Goal: Task Accomplishment & Management: Use online tool/utility

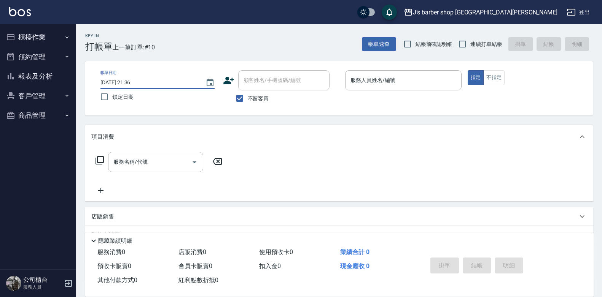
click at [131, 79] on input "2025/09/13 21:36" at bounding box center [148, 82] width 97 height 13
type input "2025/09/13 01:36"
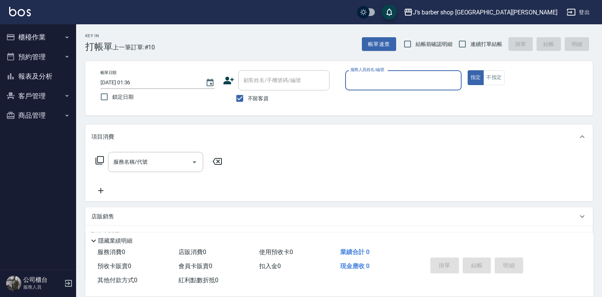
click at [364, 75] on input "服務人員姓名/編號" at bounding box center [403, 80] width 110 height 13
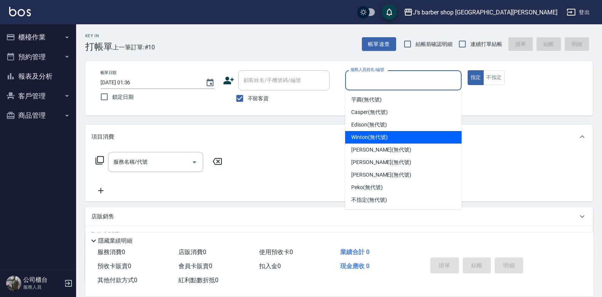
click at [385, 140] on span "Winton (無代號)" at bounding box center [369, 138] width 36 height 8
type input "Winton(無代號)"
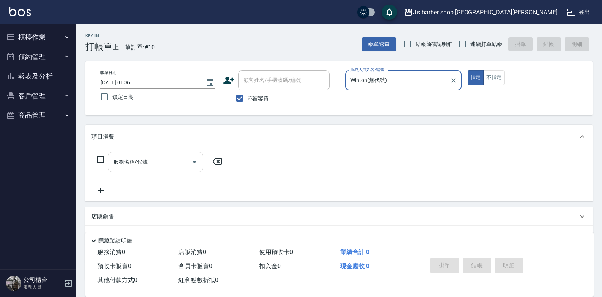
click at [160, 155] on div "服務名稱/代號" at bounding box center [155, 162] width 95 height 20
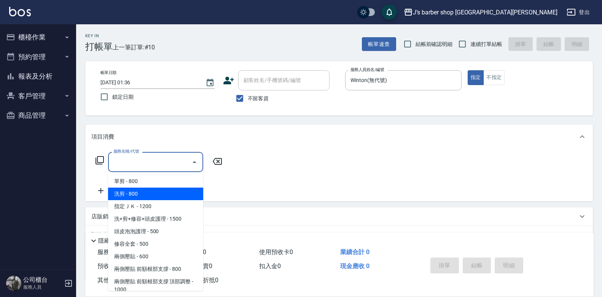
click at [146, 192] on span "洗剪 - 800" at bounding box center [155, 194] width 95 height 13
type input "洗剪(101)"
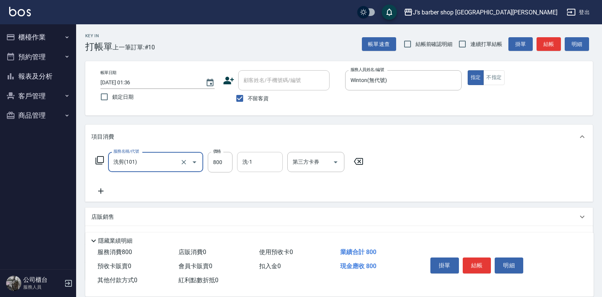
click at [255, 164] on input "洗-1" at bounding box center [259, 162] width 39 height 13
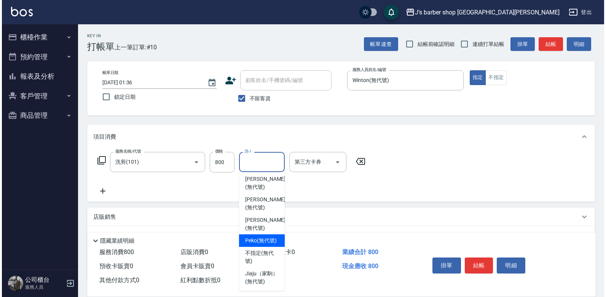
scroll to position [92, 0]
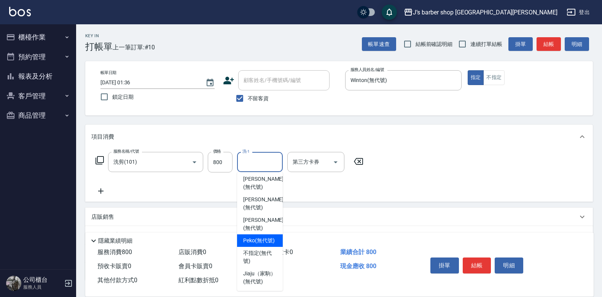
click at [264, 237] on span "Peko (無代號)" at bounding box center [259, 241] width 32 height 8
type input "Peko(無代號)"
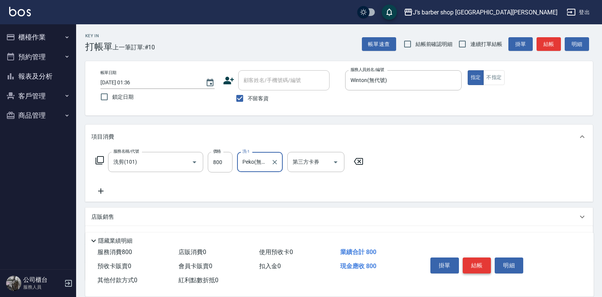
click at [483, 268] on button "結帳" at bounding box center [477, 266] width 29 height 16
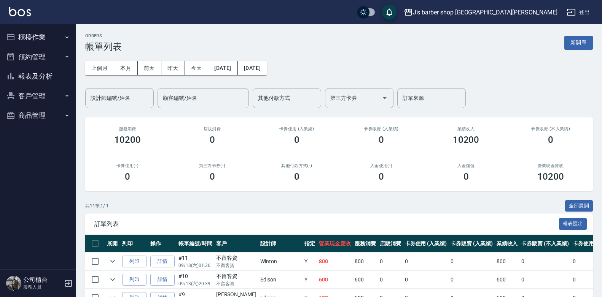
click at [53, 40] on button "櫃檯作業" at bounding box center [38, 37] width 70 height 20
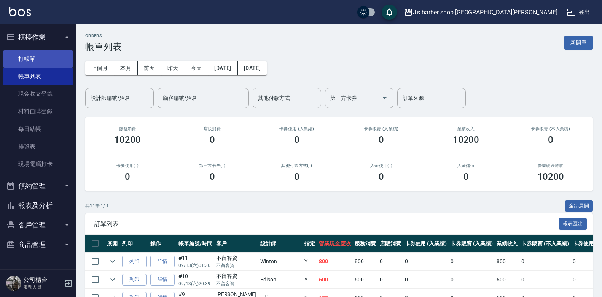
click at [48, 56] on link "打帳單" at bounding box center [38, 58] width 70 height 17
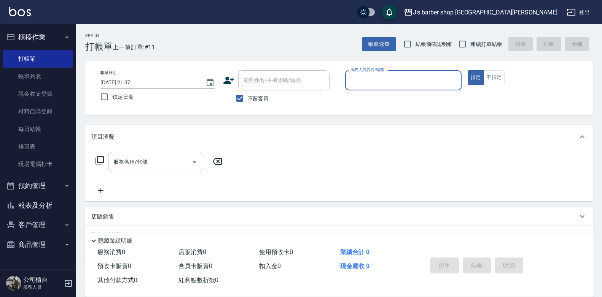
click at [134, 83] on input "2025/09/13 21:37" at bounding box center [148, 82] width 97 height 13
type input "2025/09/13 02:37"
click at [370, 85] on input "服務人員姓名/編號" at bounding box center [403, 80] width 110 height 13
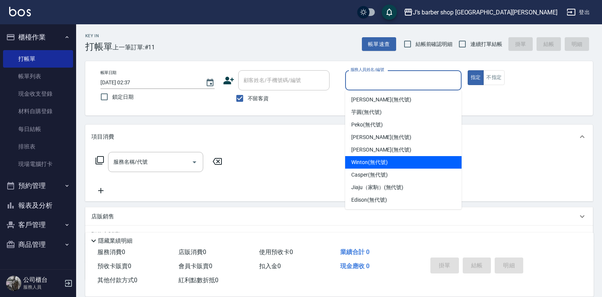
click at [369, 161] on span "Winton (無代號)" at bounding box center [369, 163] width 36 height 8
type input "Winton(無代號)"
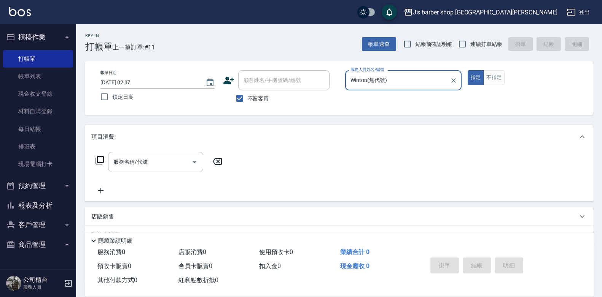
click at [178, 149] on div "項目消費" at bounding box center [338, 137] width 507 height 24
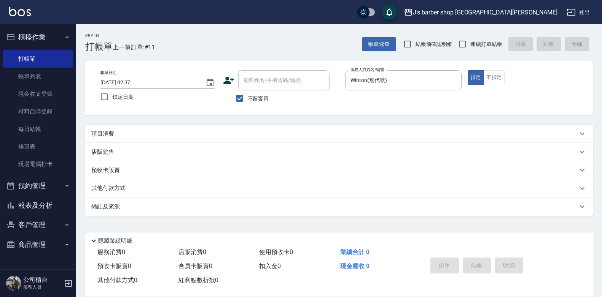
click at [177, 156] on div "店販銷售" at bounding box center [334, 152] width 486 height 8
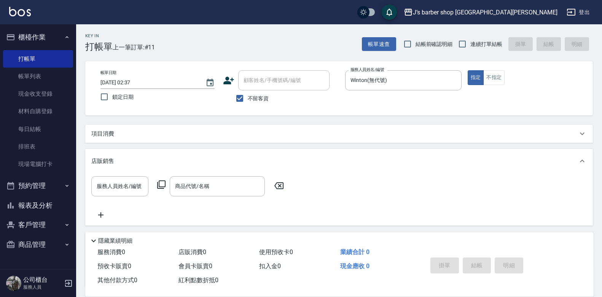
click at [172, 138] on div "項目消費" at bounding box center [338, 134] width 507 height 18
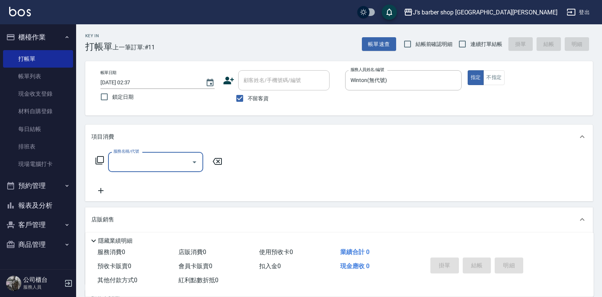
click at [158, 168] on input "服務名稱/代號" at bounding box center [149, 162] width 77 height 13
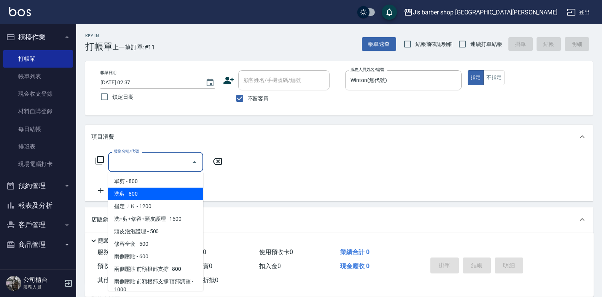
click at [146, 195] on span "洗剪 - 800" at bounding box center [155, 194] width 95 height 13
type input "洗剪(101)"
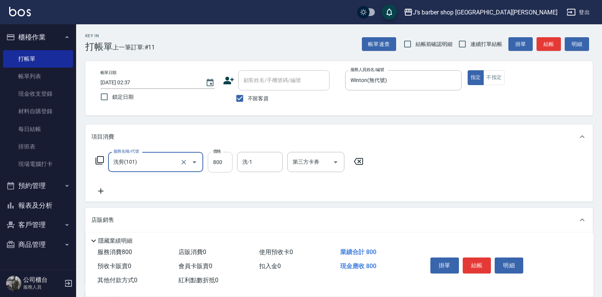
click at [228, 162] on input "800" at bounding box center [220, 162] width 25 height 21
click at [224, 167] on input "550" at bounding box center [220, 162] width 25 height 21
type input "500"
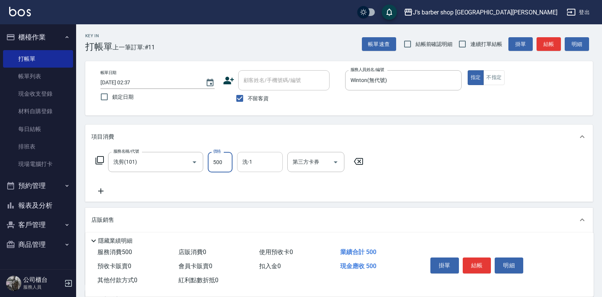
click at [261, 165] on input "洗-1" at bounding box center [259, 162] width 39 height 13
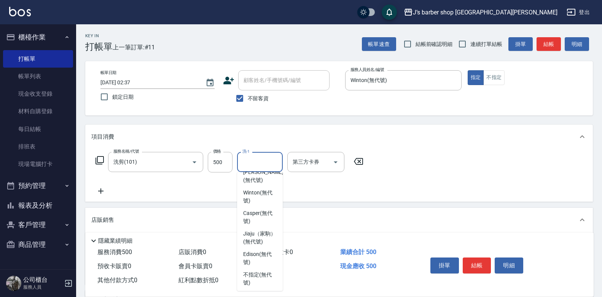
scroll to position [92, 0]
click at [259, 262] on span "Edison (無代號)" at bounding box center [259, 258] width 33 height 16
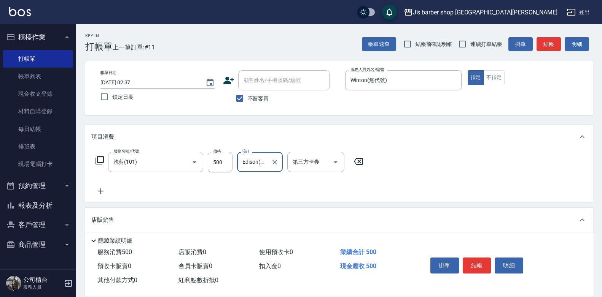
click at [248, 160] on input "Edison(無代號)" at bounding box center [253, 162] width 27 height 13
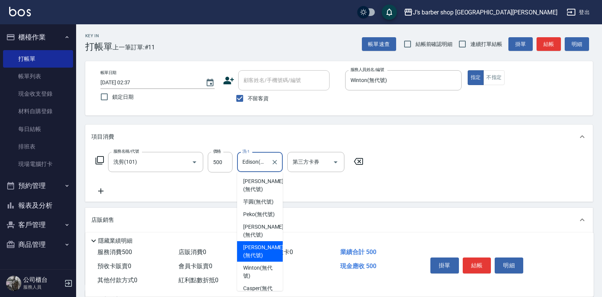
scroll to position [69, 0]
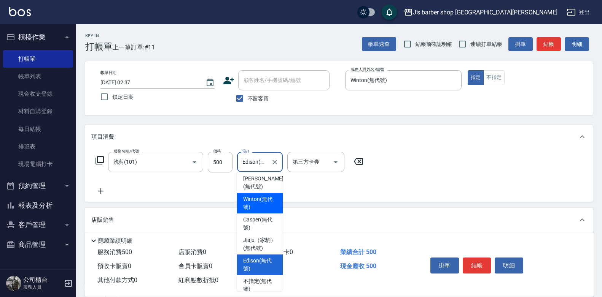
click at [267, 209] on span "Winton (無代號)" at bounding box center [259, 204] width 33 height 16
type input "Winton(無代號)"
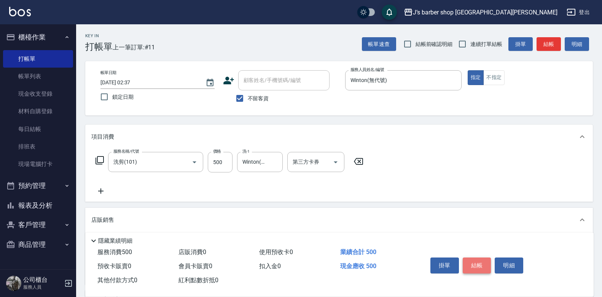
click at [477, 266] on button "結帳" at bounding box center [477, 266] width 29 height 16
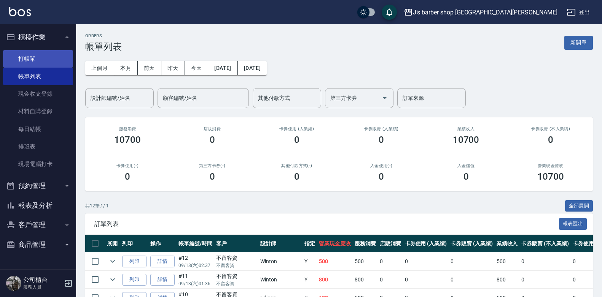
click at [57, 57] on link "打帳單" at bounding box center [38, 58] width 70 height 17
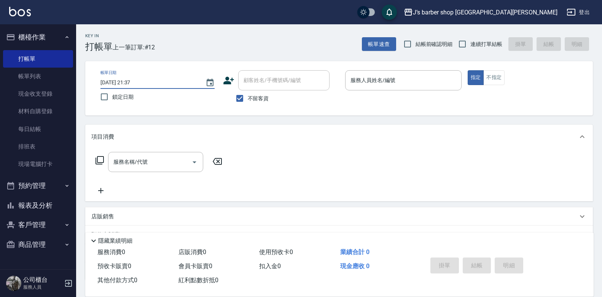
click at [132, 82] on input "2025/09/13 21:37" at bounding box center [148, 82] width 97 height 13
type input "2025/09/13 03:37"
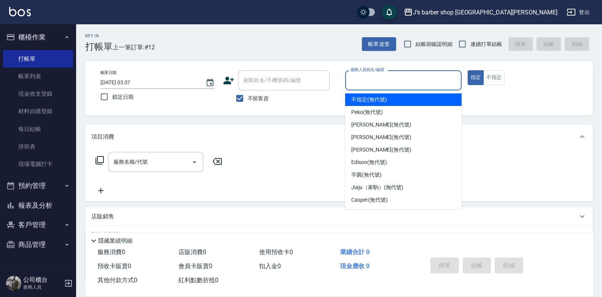
click at [379, 78] on input "服務人員姓名/編號" at bounding box center [403, 80] width 110 height 13
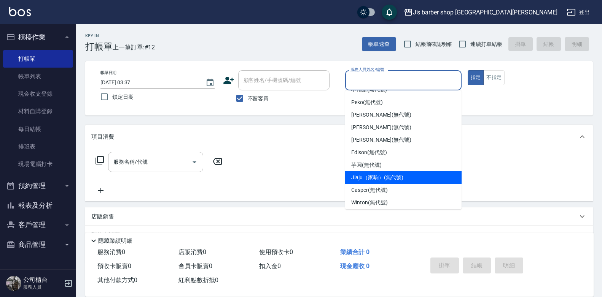
scroll to position [13, 0]
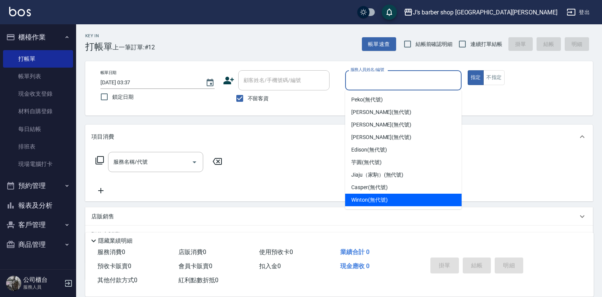
click at [367, 198] on span "Winton (無代號)" at bounding box center [369, 200] width 36 height 8
type input "Winton(無代號)"
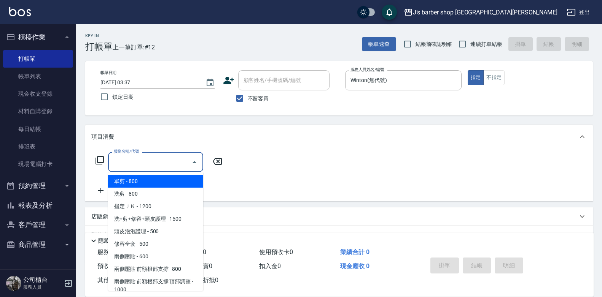
click at [177, 169] on input "服務名稱/代號" at bounding box center [149, 162] width 77 height 13
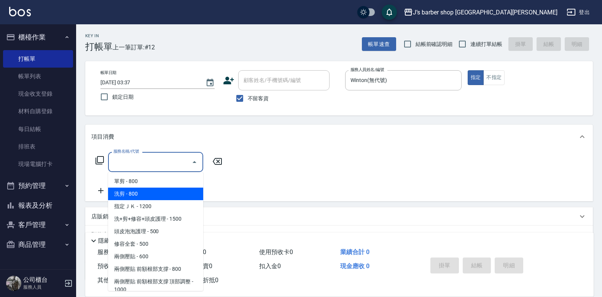
click at [162, 192] on span "洗剪 - 800" at bounding box center [155, 194] width 95 height 13
type input "洗剪(101)"
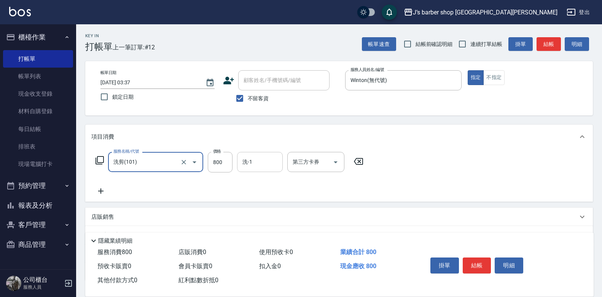
click at [253, 155] on div "洗-1" at bounding box center [260, 162] width 46 height 20
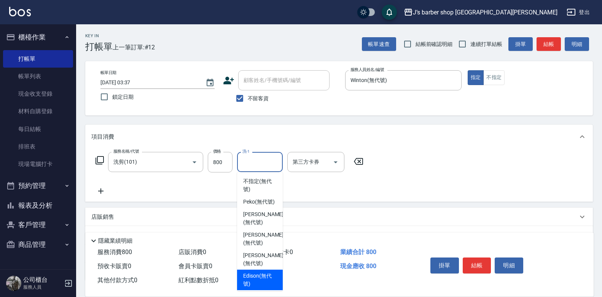
scroll to position [92, 0]
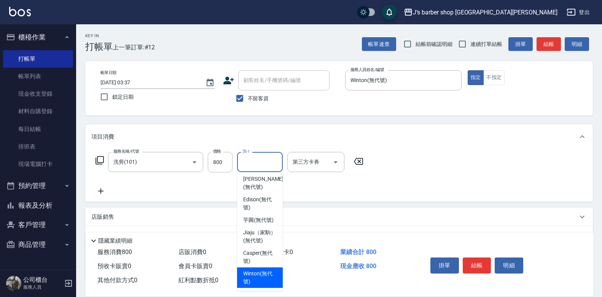
click at [261, 276] on span "Winton (無代號)" at bounding box center [259, 278] width 33 height 16
type input "Winton(無代號)"
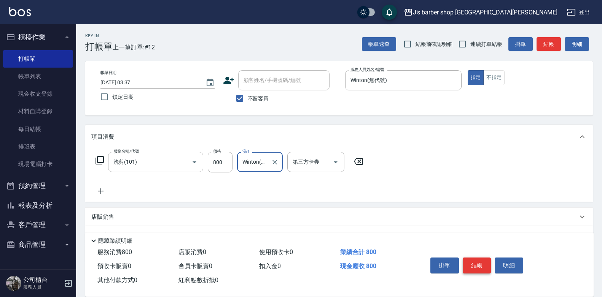
click at [477, 266] on button "結帳" at bounding box center [477, 266] width 29 height 16
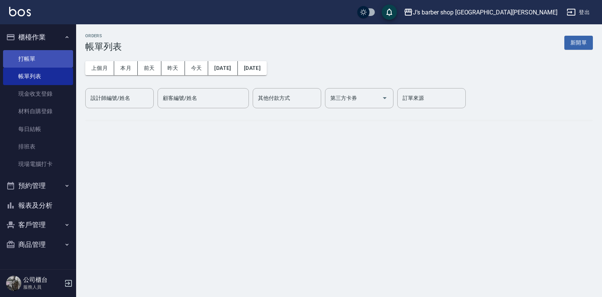
click at [54, 60] on link "打帳單" at bounding box center [38, 58] width 70 height 17
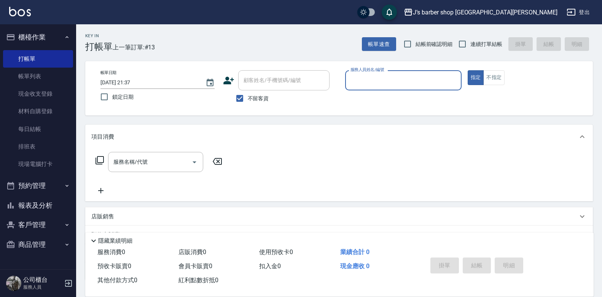
click at [134, 81] on input "2025/09/13 21:37" at bounding box center [148, 82] width 97 height 13
type input "2025/09/13 04:37"
click at [380, 85] on input "服務人員姓名/編號" at bounding box center [403, 80] width 110 height 13
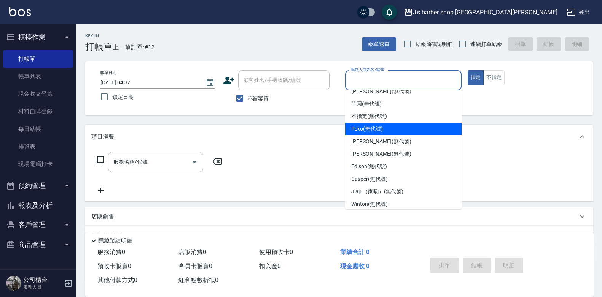
scroll to position [13, 0]
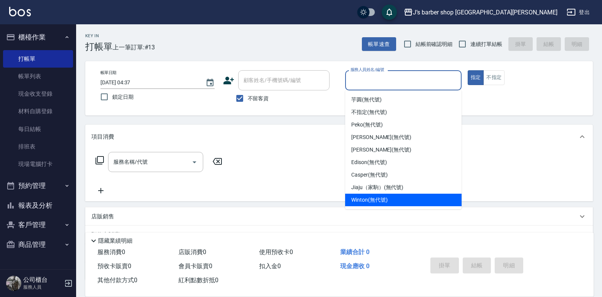
click at [367, 198] on span "Winton (無代號)" at bounding box center [369, 200] width 36 height 8
type input "Winton(無代號)"
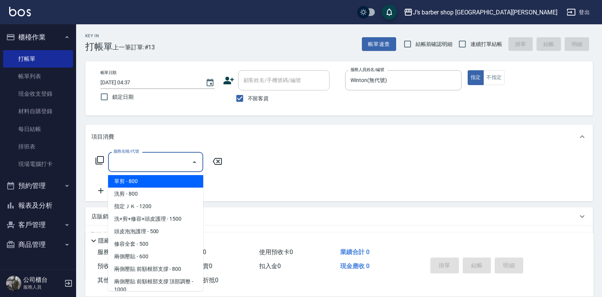
click at [122, 161] on input "服務名稱/代號" at bounding box center [149, 162] width 77 height 13
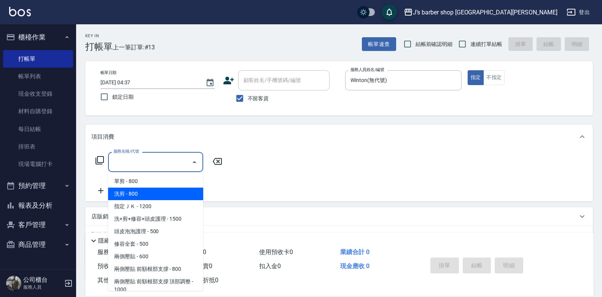
click at [144, 195] on span "洗剪 - 800" at bounding box center [155, 194] width 95 height 13
type input "洗剪(101)"
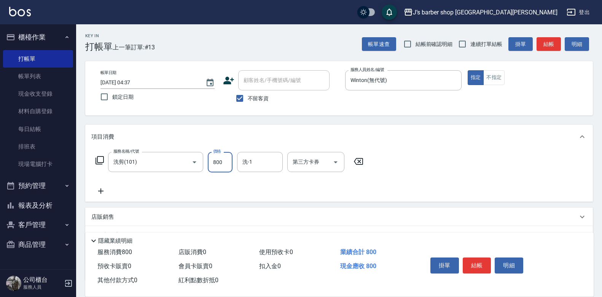
click at [223, 165] on input "800" at bounding box center [220, 162] width 25 height 21
type input "700"
click at [259, 168] on input "洗-1" at bounding box center [259, 162] width 39 height 13
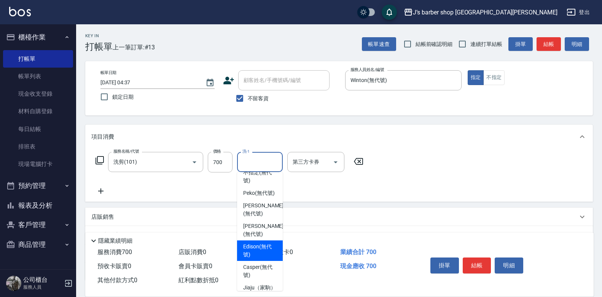
scroll to position [92, 0]
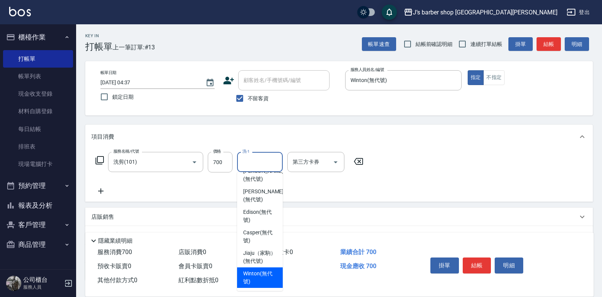
click at [254, 275] on span "Winton (無代號)" at bounding box center [259, 278] width 33 height 16
type input "Winton(無代號)"
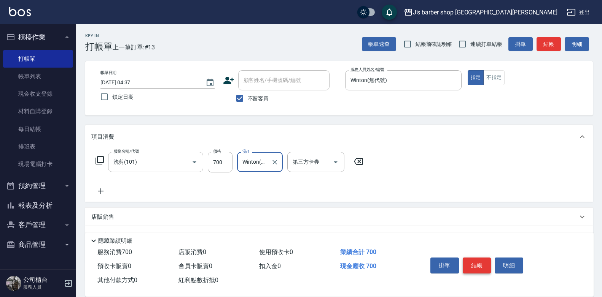
click at [472, 258] on button "結帳" at bounding box center [477, 266] width 29 height 16
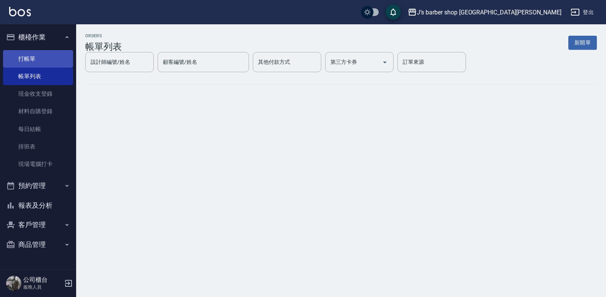
click at [60, 56] on link "打帳單" at bounding box center [38, 58] width 70 height 17
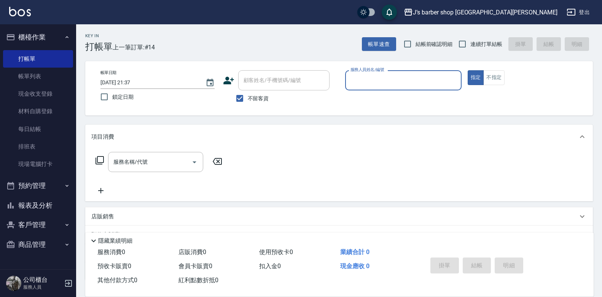
click at [132, 82] on input "2025/09/13 21:37" at bounding box center [148, 82] width 97 height 13
type input "2025/09/13 05:37"
click at [388, 92] on p at bounding box center [403, 95] width 116 height 8
click at [388, 89] on div "服務人員姓名/編號" at bounding box center [403, 80] width 116 height 20
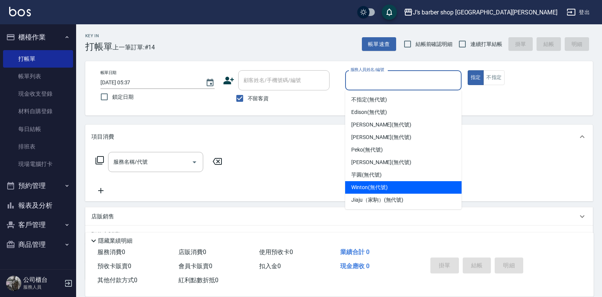
click at [371, 189] on span "Winton (無代號)" at bounding box center [369, 188] width 36 height 8
type input "Winton(無代號)"
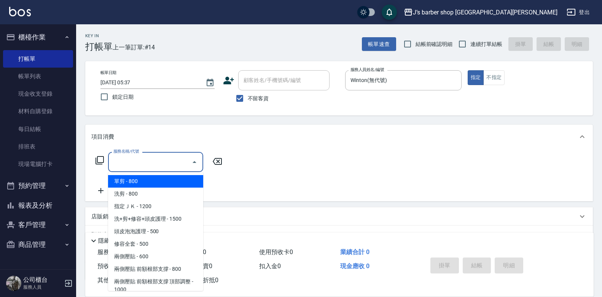
click at [127, 166] on input "服務名稱/代號" at bounding box center [149, 162] width 77 height 13
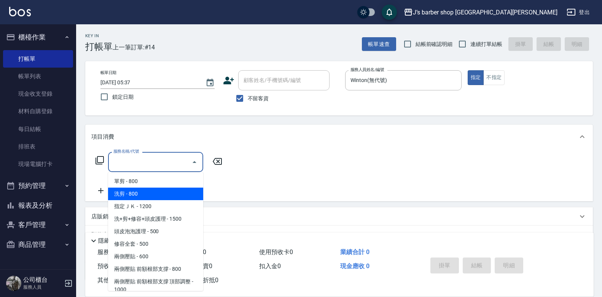
click at [137, 190] on span "洗剪 - 800" at bounding box center [155, 194] width 95 height 13
type input "洗剪(101)"
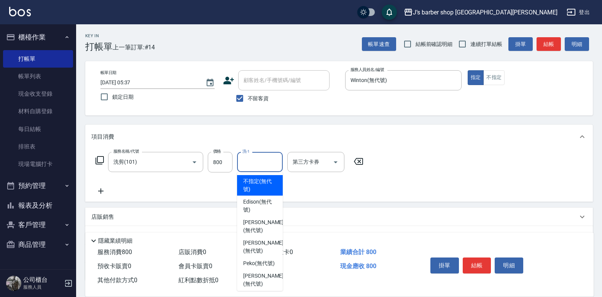
click at [251, 160] on input "洗-1" at bounding box center [259, 162] width 39 height 13
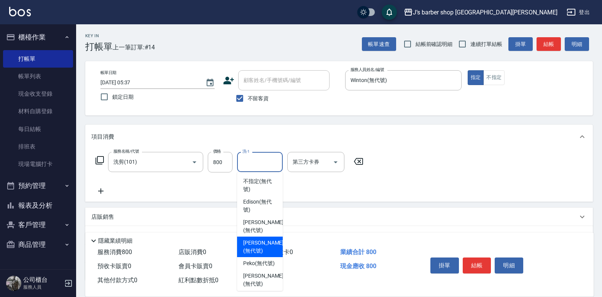
scroll to position [92, 0]
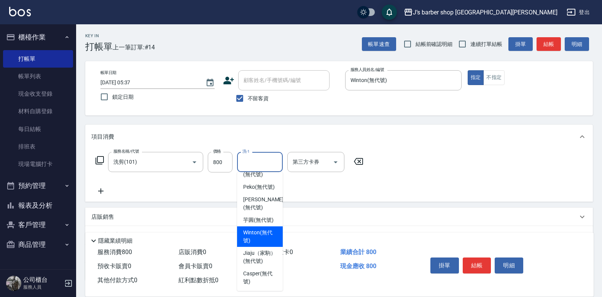
click at [267, 234] on span "Winton (無代號)" at bounding box center [259, 237] width 33 height 16
type input "Winton(無代號)"
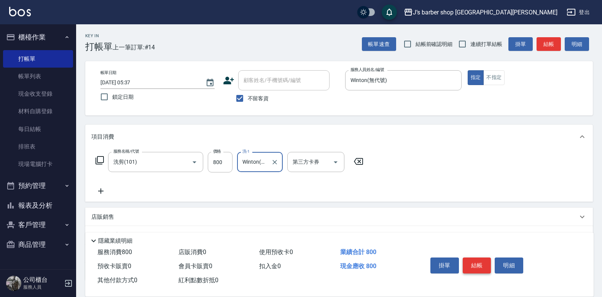
click at [477, 264] on button "結帳" at bounding box center [477, 266] width 29 height 16
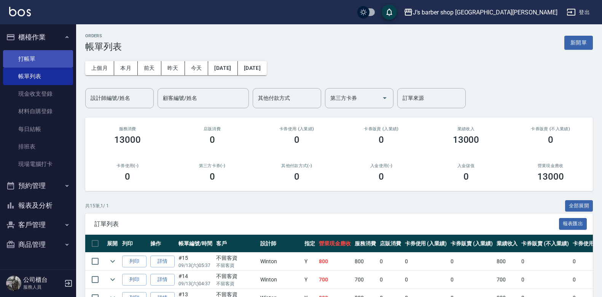
click at [60, 61] on link "打帳單" at bounding box center [38, 58] width 70 height 17
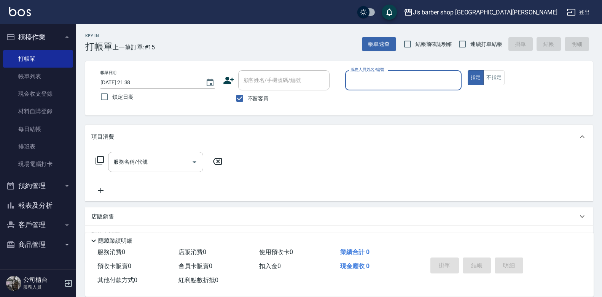
click at [135, 81] on input "2025/09/13 21:38" at bounding box center [148, 82] width 97 height 13
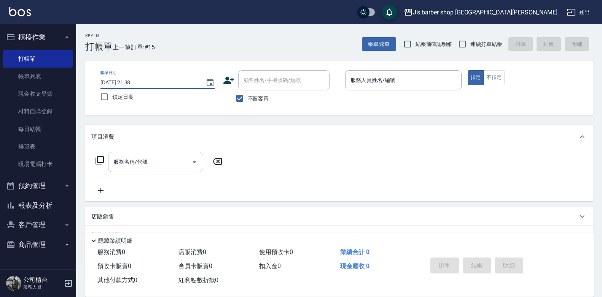
type input "2025/09/13 06:38"
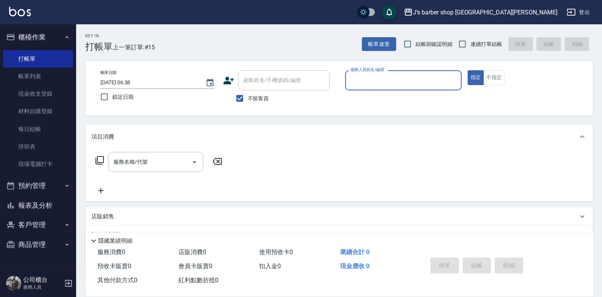
click at [364, 83] on input "服務人員姓名/編號" at bounding box center [403, 80] width 110 height 13
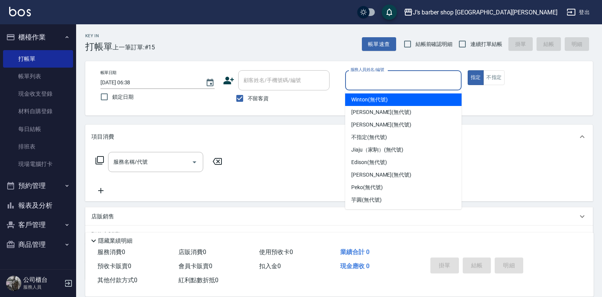
click at [392, 102] on div "Winton (無代號)" at bounding box center [403, 100] width 116 height 13
type input "Winton(無代號)"
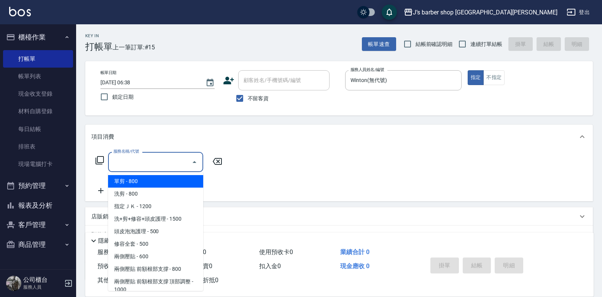
click at [181, 160] on input "服務名稱/代號" at bounding box center [149, 162] width 77 height 13
click at [173, 189] on span "洗剪 - 800" at bounding box center [155, 194] width 95 height 13
type input "洗剪(101)"
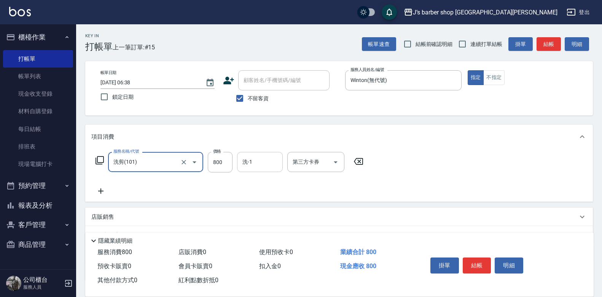
click at [250, 159] on div "洗-1 洗-1" at bounding box center [260, 162] width 46 height 20
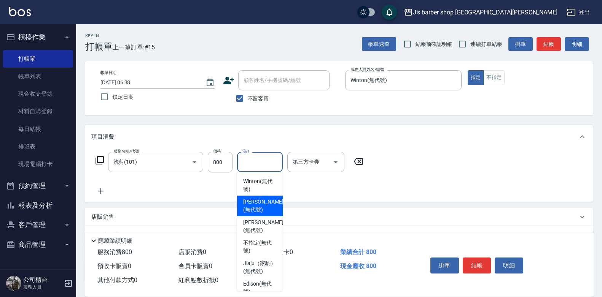
click at [253, 187] on span "Winton (無代號)" at bounding box center [259, 186] width 33 height 16
type input "Winton(無代號)"
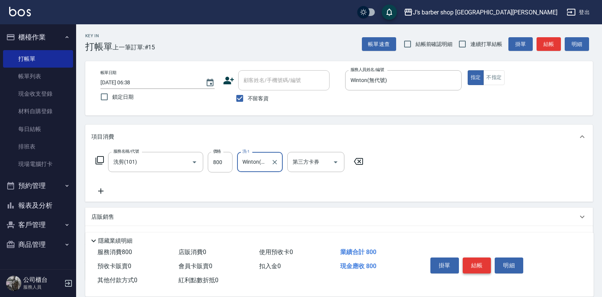
click at [473, 267] on button "結帳" at bounding box center [477, 266] width 29 height 16
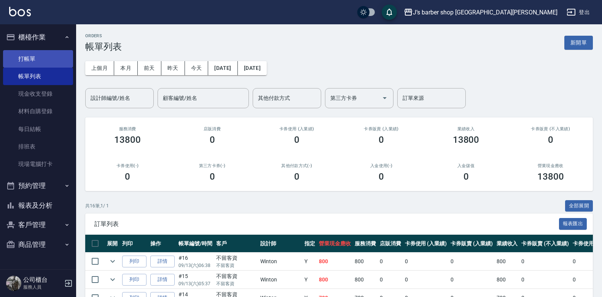
click at [64, 64] on link "打帳單" at bounding box center [38, 58] width 70 height 17
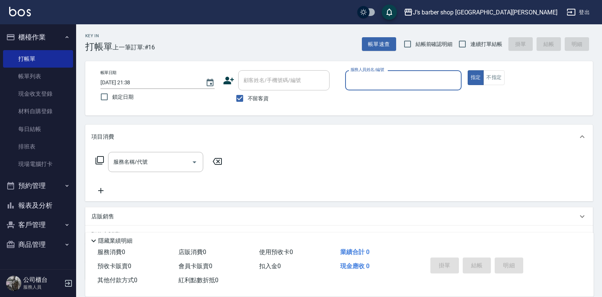
click at [131, 82] on input "2025/09/13 21:38" at bounding box center [148, 82] width 97 height 13
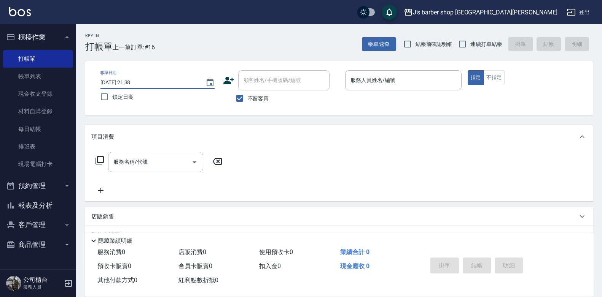
type input "2025/09/13 07:38"
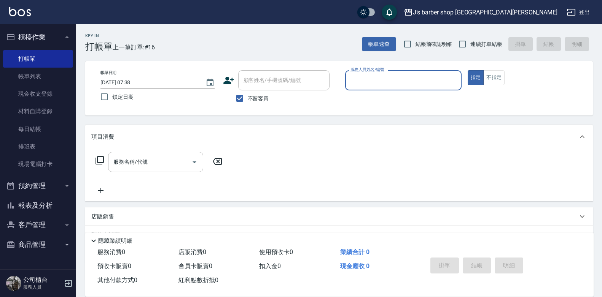
click at [362, 83] on input "服務人員姓名/編號" at bounding box center [403, 80] width 110 height 13
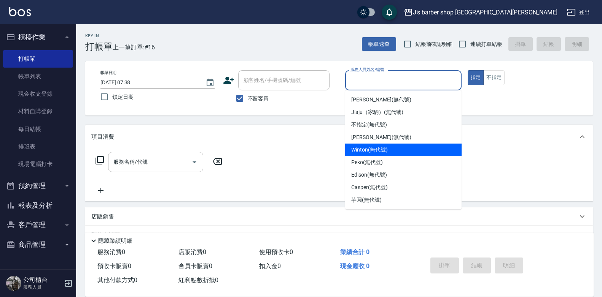
click at [377, 151] on span "Winton (無代號)" at bounding box center [369, 150] width 36 height 8
type input "Winton(無代號)"
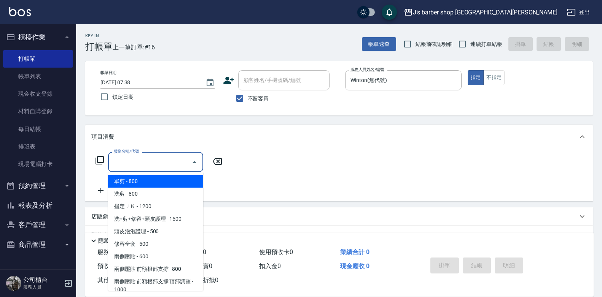
click at [177, 164] on input "服務名稱/代號" at bounding box center [149, 162] width 77 height 13
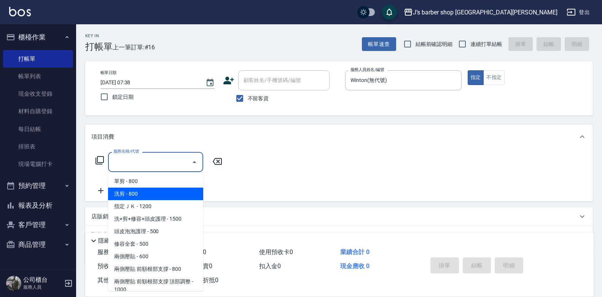
click at [152, 194] on span "洗剪 - 800" at bounding box center [155, 194] width 95 height 13
type input "洗剪(101)"
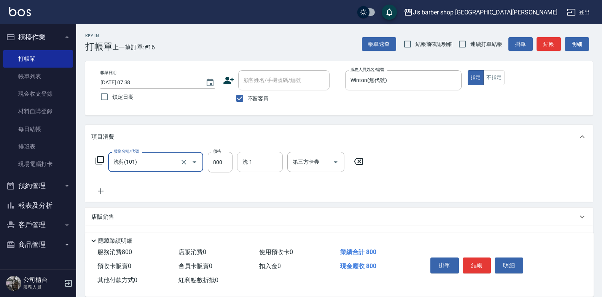
click at [242, 160] on input "洗-1" at bounding box center [259, 162] width 39 height 13
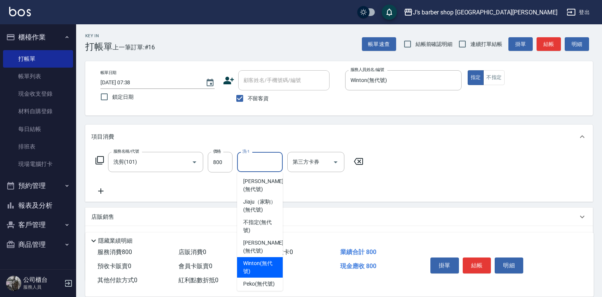
click at [259, 262] on span "Winton (無代號)" at bounding box center [259, 268] width 33 height 16
type input "Winton(無代號)"
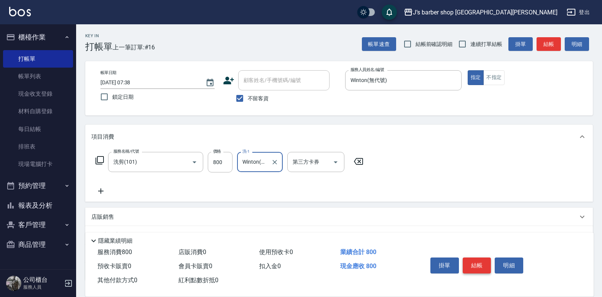
click at [472, 259] on button "結帳" at bounding box center [477, 266] width 29 height 16
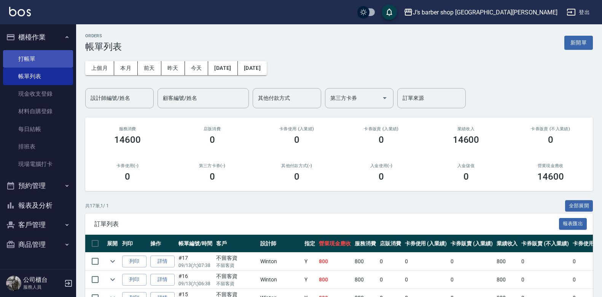
click at [50, 63] on link "打帳單" at bounding box center [38, 58] width 70 height 17
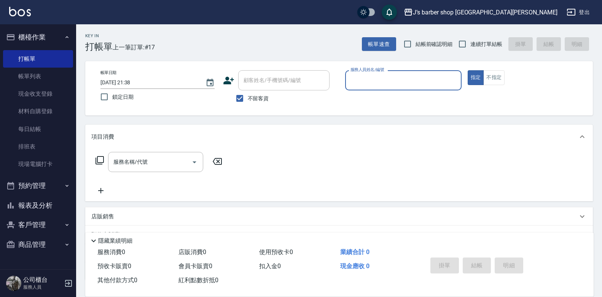
click at [134, 80] on input "2025/09/13 21:38" at bounding box center [148, 82] width 97 height 13
type input "2025/09/13 08:38"
click at [390, 83] on input "服務人員姓名/編號" at bounding box center [403, 80] width 110 height 13
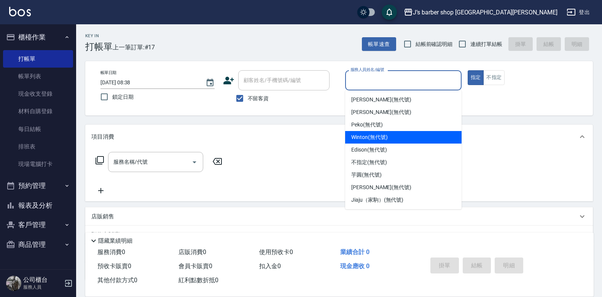
click at [369, 136] on span "Winton (無代號)" at bounding box center [369, 138] width 36 height 8
type input "Winton(無代號)"
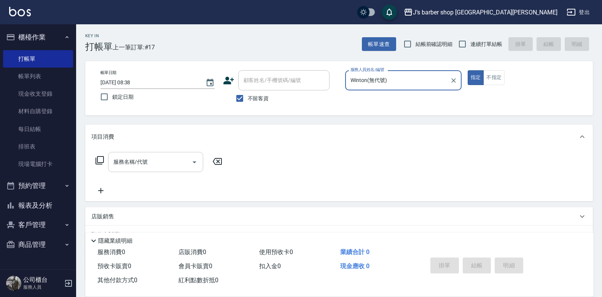
click at [163, 164] on input "服務名稱/代號" at bounding box center [149, 162] width 77 height 13
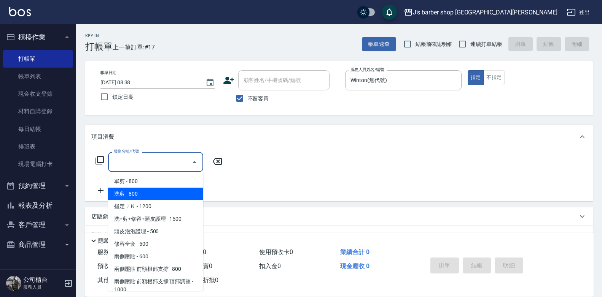
click at [147, 195] on span "洗剪 - 800" at bounding box center [155, 194] width 95 height 13
type input "洗剪(101)"
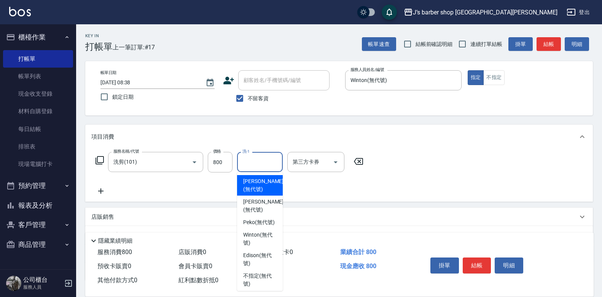
click at [249, 158] on div "洗-1 洗-1" at bounding box center [260, 162] width 46 height 20
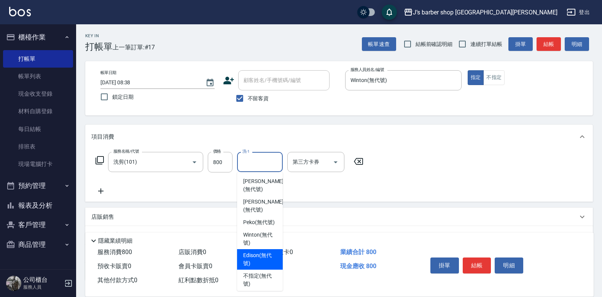
click at [264, 238] on span "Winton (無代號)" at bounding box center [259, 239] width 33 height 16
type input "Winton(無代號)"
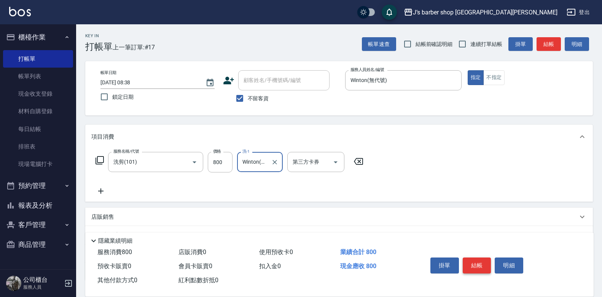
click at [479, 259] on button "結帳" at bounding box center [477, 266] width 29 height 16
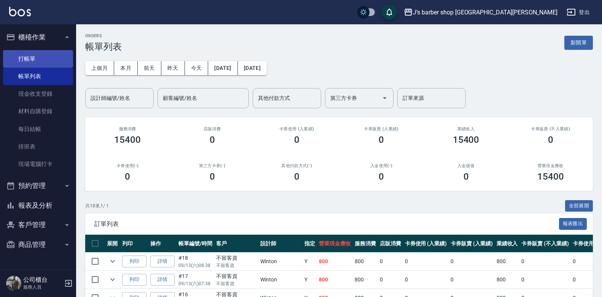
click at [54, 62] on link "打帳單" at bounding box center [38, 58] width 70 height 17
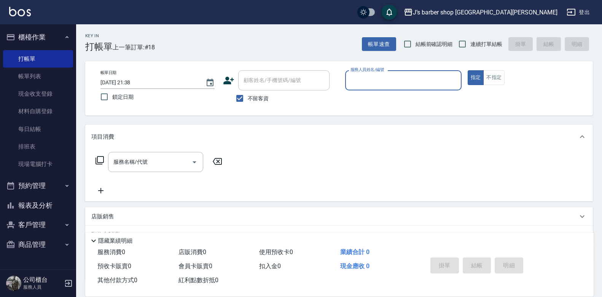
click at [133, 82] on input "2025/09/13 21:38" at bounding box center [148, 82] width 97 height 13
type input "2025/09/13 09:38"
click at [402, 84] on input "服務人員姓名/編號" at bounding box center [403, 80] width 110 height 13
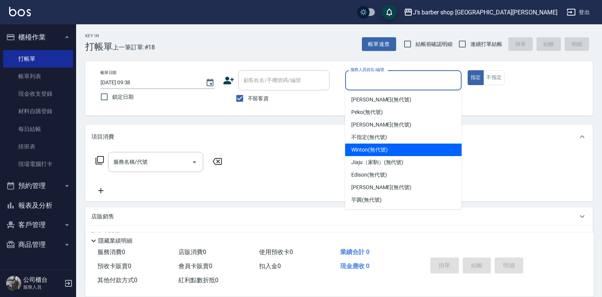
click at [382, 146] on div "Winton (無代號)" at bounding box center [403, 150] width 116 height 13
type input "Winton(無代號)"
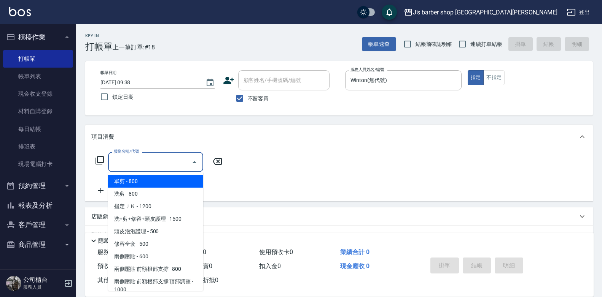
click at [183, 164] on input "服務名稱/代號" at bounding box center [149, 162] width 77 height 13
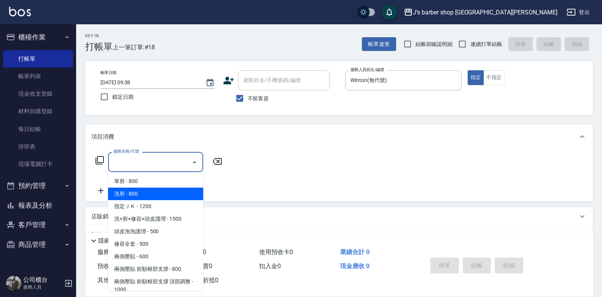
click at [161, 197] on span "洗剪 - 800" at bounding box center [155, 194] width 95 height 13
type input "洗剪(101)"
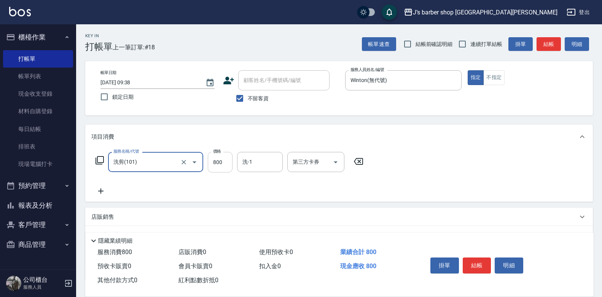
click at [223, 157] on input "800" at bounding box center [220, 162] width 25 height 21
type input "1500"
click at [255, 170] on div "洗-1" at bounding box center [260, 162] width 46 height 20
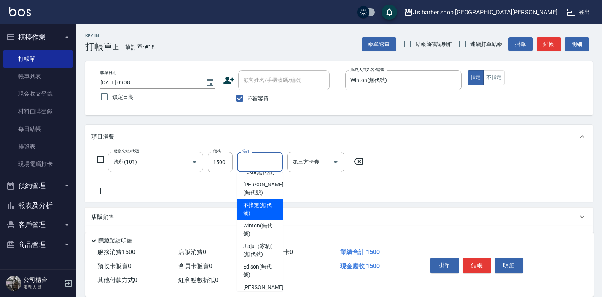
scroll to position [76, 0]
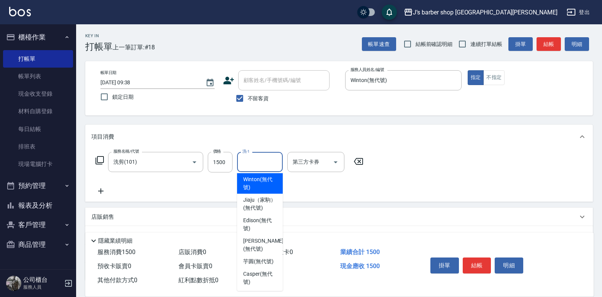
click at [259, 192] on span "Winton (無代號)" at bounding box center [259, 184] width 33 height 16
type input "Winton(無代號)"
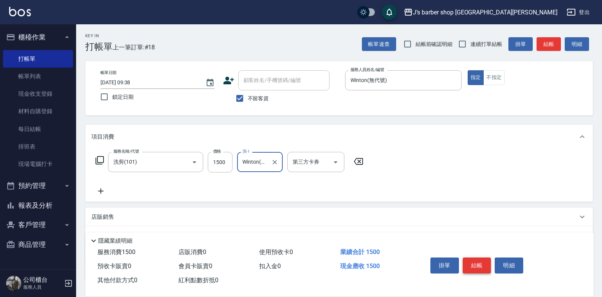
click at [470, 261] on button "結帳" at bounding box center [477, 266] width 29 height 16
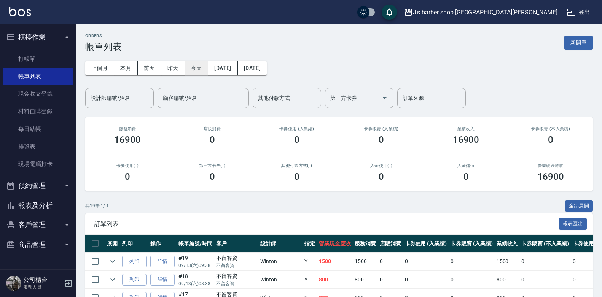
click at [199, 72] on button "今天" at bounding box center [197, 68] width 24 height 14
click at [190, 71] on button "今天" at bounding box center [197, 68] width 24 height 14
click at [192, 93] on input "顧客編號/姓名" at bounding box center [203, 98] width 84 height 13
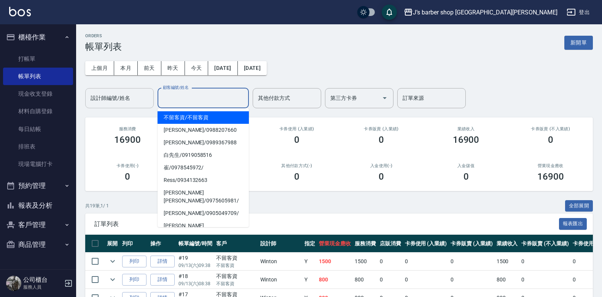
click at [143, 100] on input "設計師編號/姓名" at bounding box center [120, 98] width 62 height 13
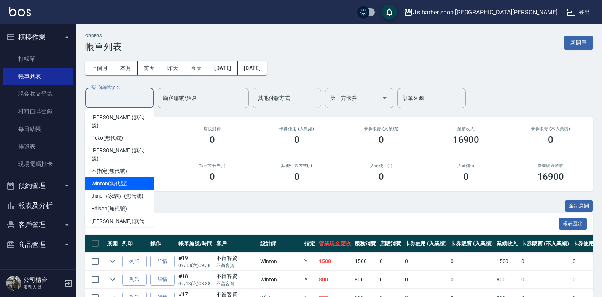
click at [114, 180] on span "Winton (無代號)" at bounding box center [109, 184] width 36 height 8
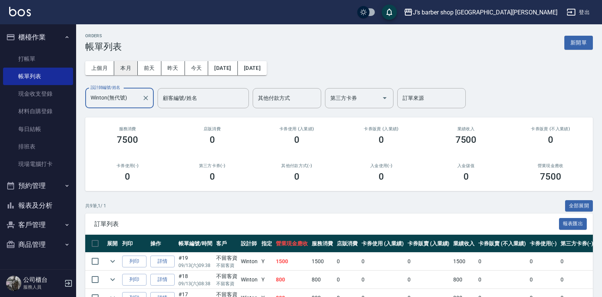
click at [121, 69] on button "本月" at bounding box center [126, 68] width 24 height 14
drag, startPoint x: 159, startPoint y: 84, endPoint x: 123, endPoint y: 94, distance: 37.7
click at [159, 84] on div "上個月 本月 前天 昨天 今天 2025/09/01 2025/09/30 設計師編號/姓名 Winton(無代號) 設計師編號/姓名 顧客編號/姓名 顧客編…" at bounding box center [338, 80] width 507 height 56
click at [121, 95] on input "Winton(無代號)" at bounding box center [114, 98] width 50 height 13
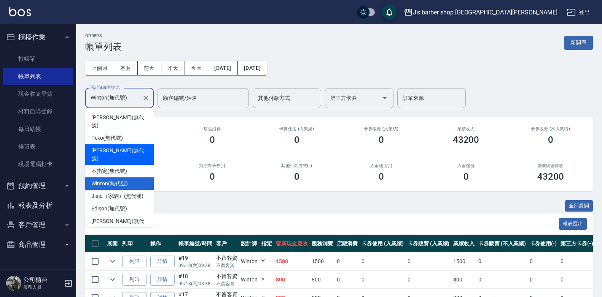
click at [121, 147] on span "KENNY (無代號)" at bounding box center [119, 155] width 56 height 16
type input "KENNY(無代號)"
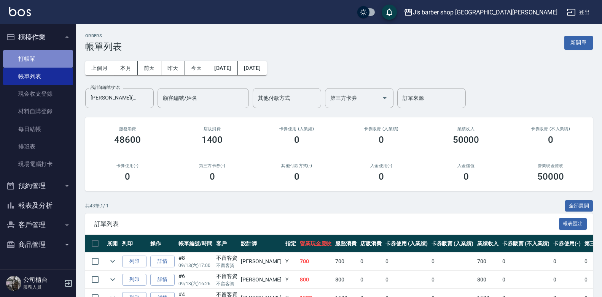
click at [49, 59] on link "打帳單" at bounding box center [38, 58] width 70 height 17
